Goal: Navigation & Orientation: Find specific page/section

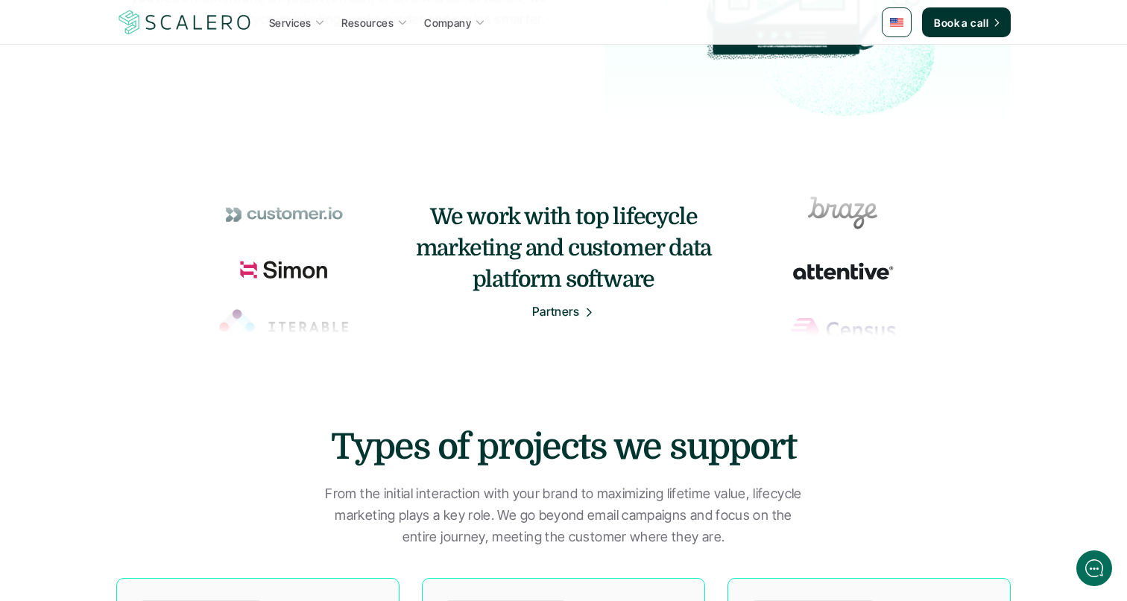
scroll to position [706, 0]
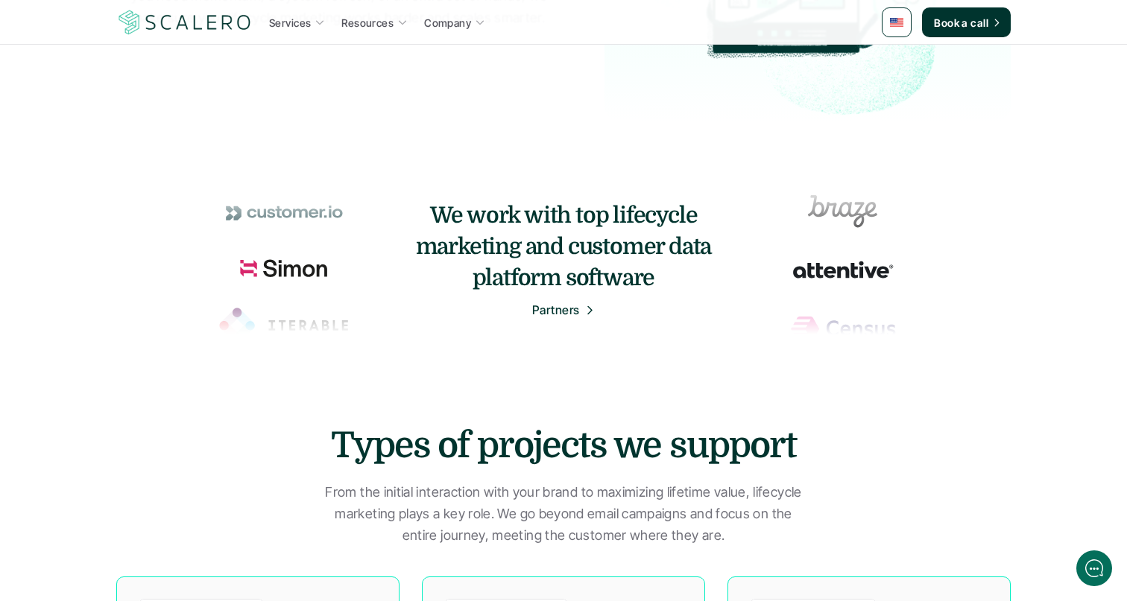
click at [564, 314] on p "Partners" at bounding box center [556, 310] width 48 height 19
click at [555, 308] on p "Partners" at bounding box center [556, 310] width 48 height 19
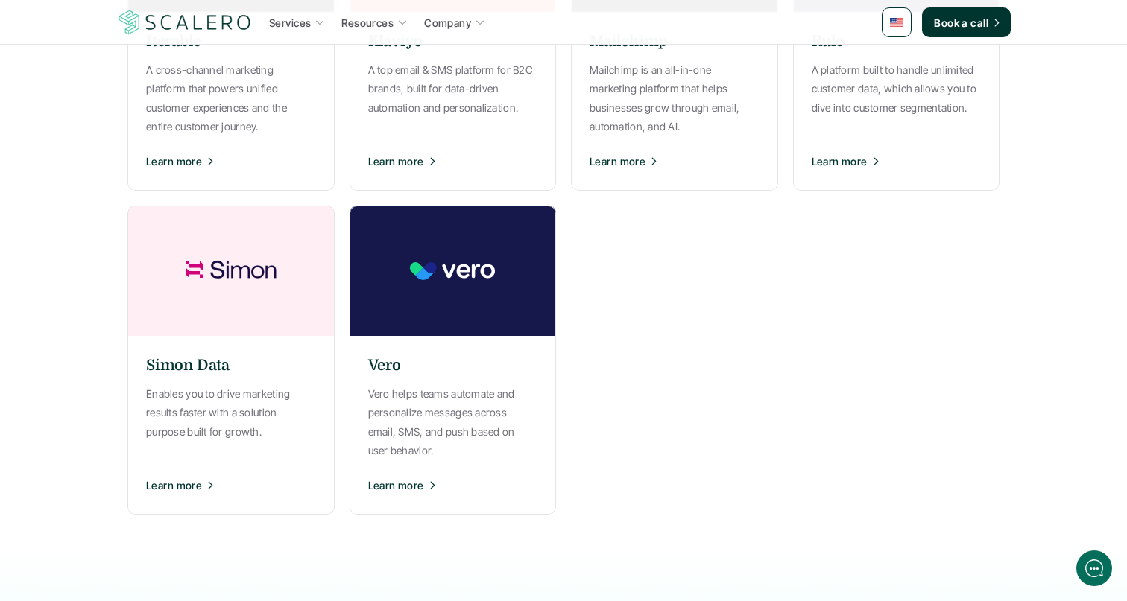
scroll to position [1216, 0]
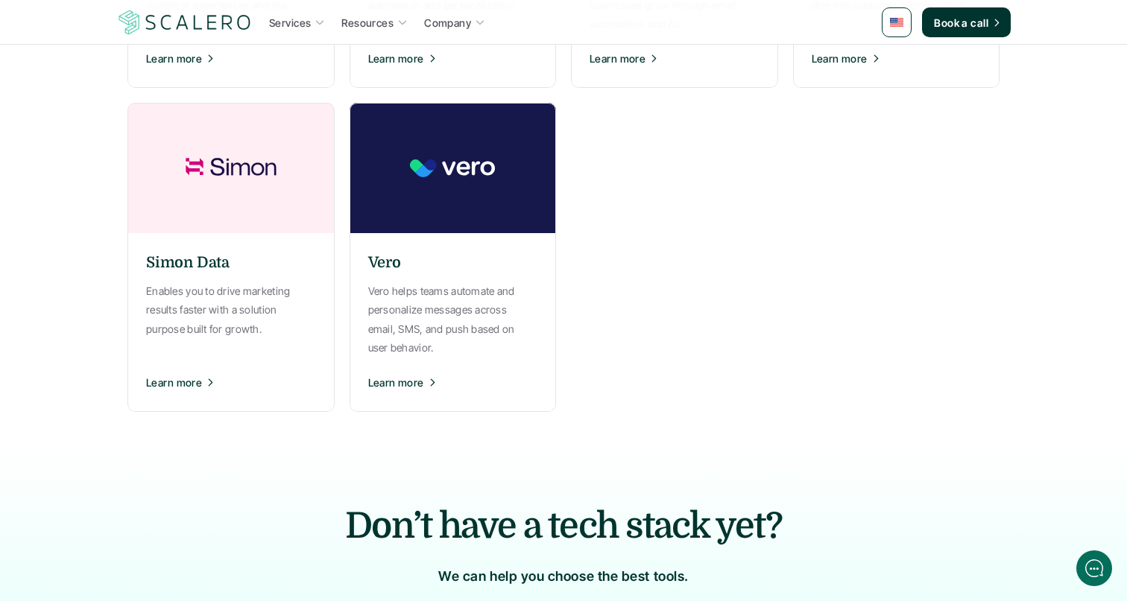
click at [454, 185] on img at bounding box center [453, 168] width 224 height 130
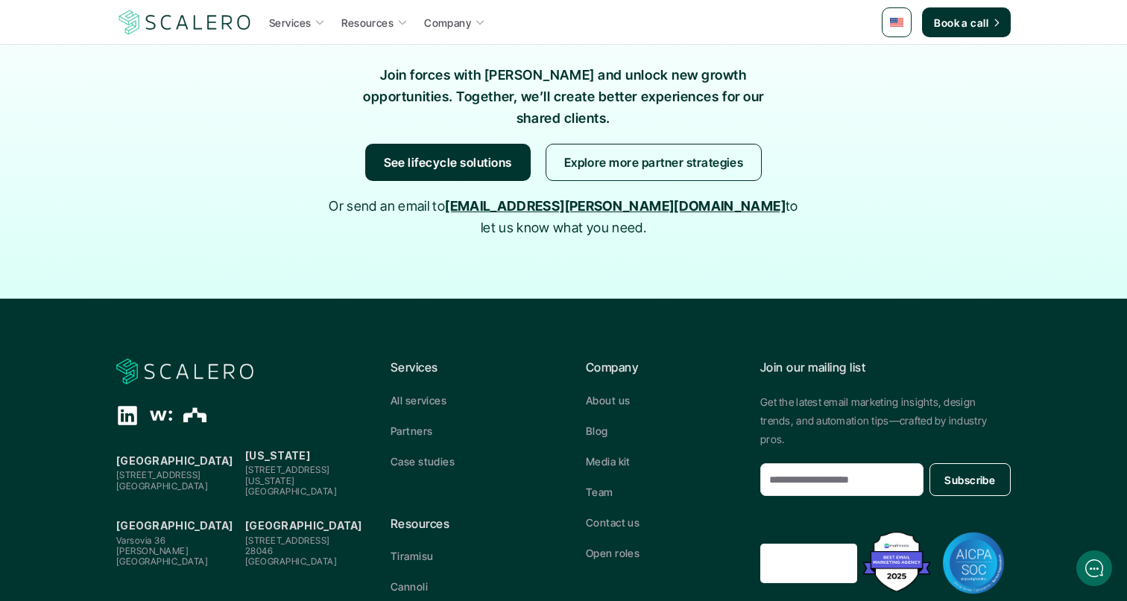
scroll to position [1844, 0]
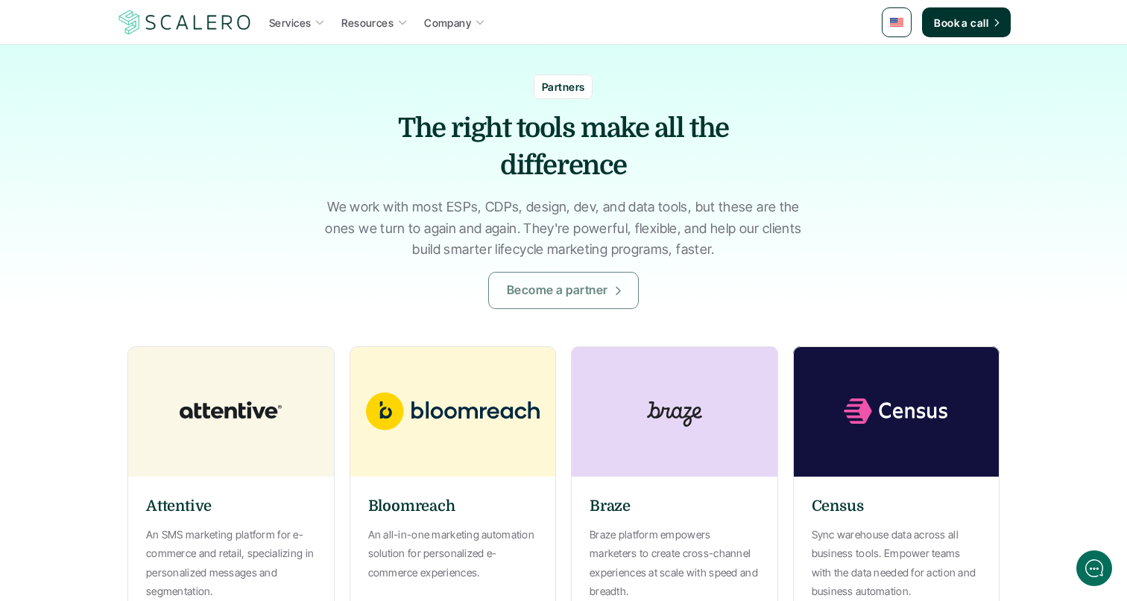
click at [528, 286] on p "Become a partner" at bounding box center [557, 290] width 101 height 19
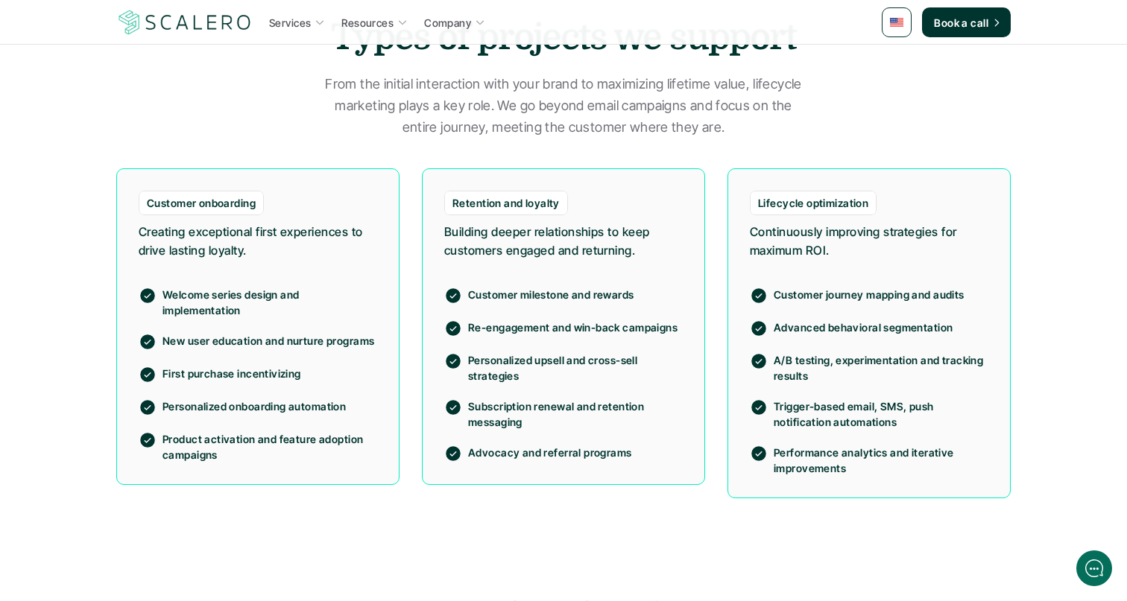
scroll to position [1112, 0]
